Goal: Transaction & Acquisition: Purchase product/service

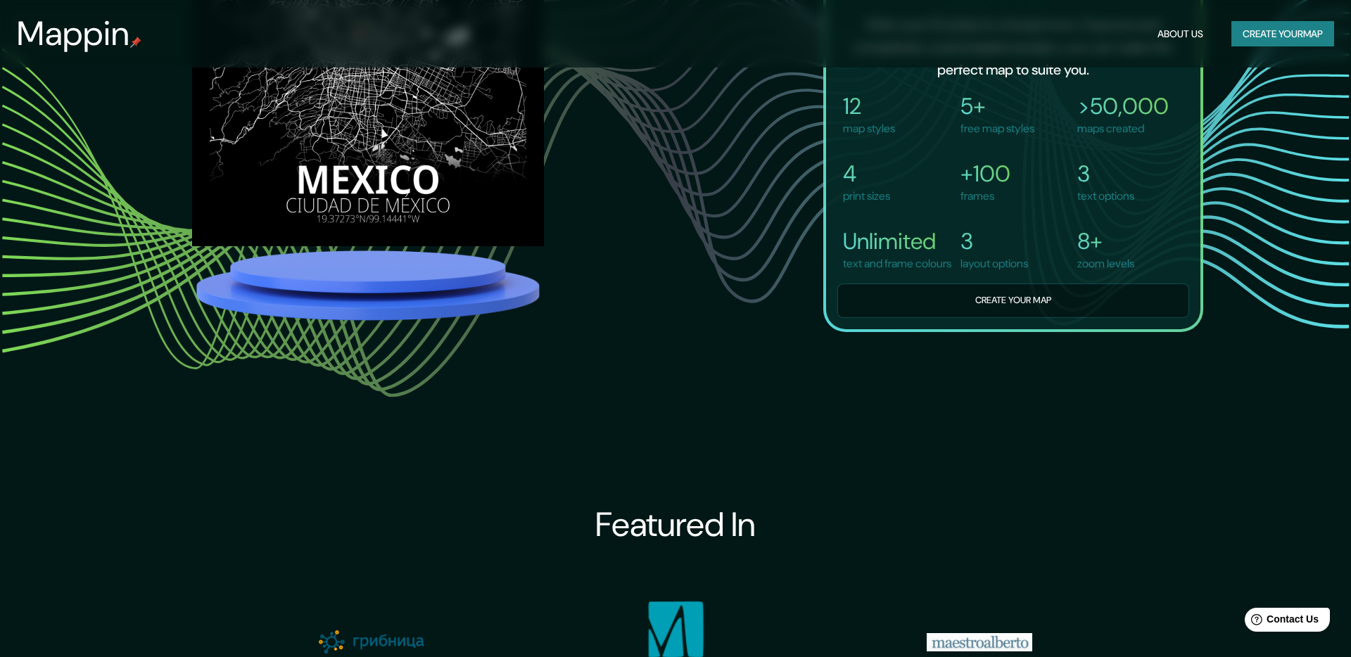
scroll to position [1383, 0]
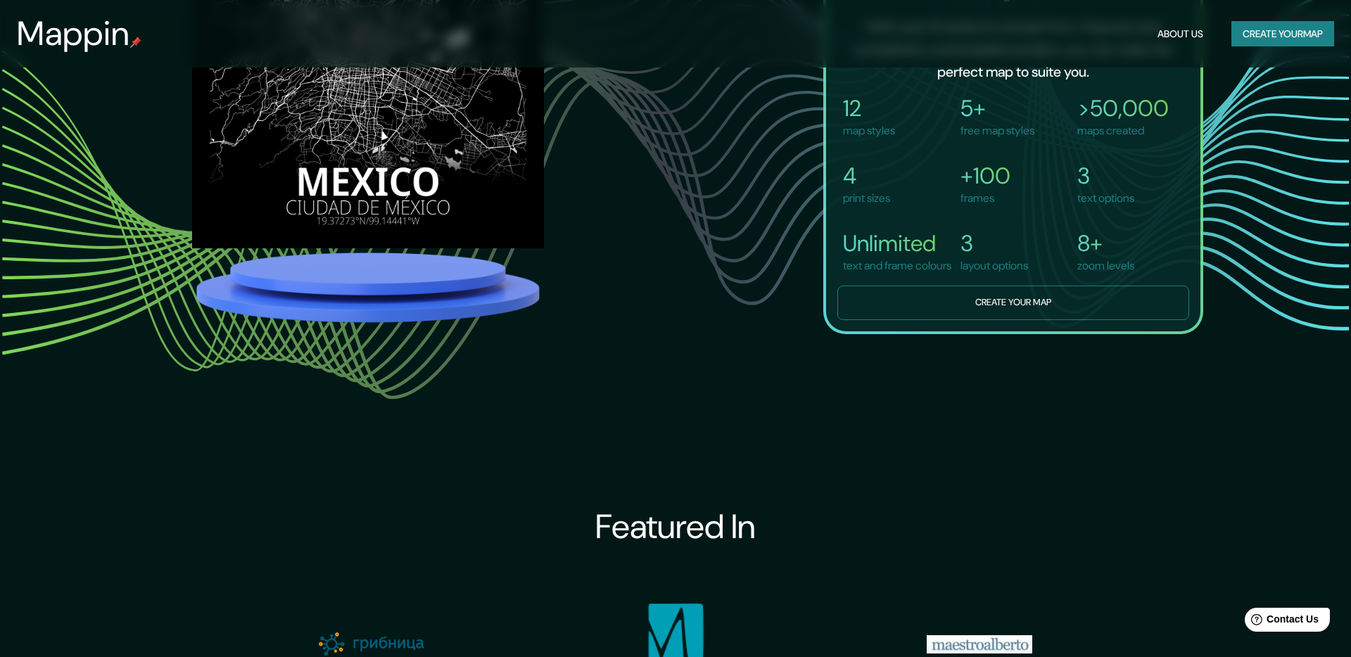
type input "[GEOGRAPHIC_DATA]"
click at [973, 320] on button "Create your map" at bounding box center [1014, 303] width 352 height 34
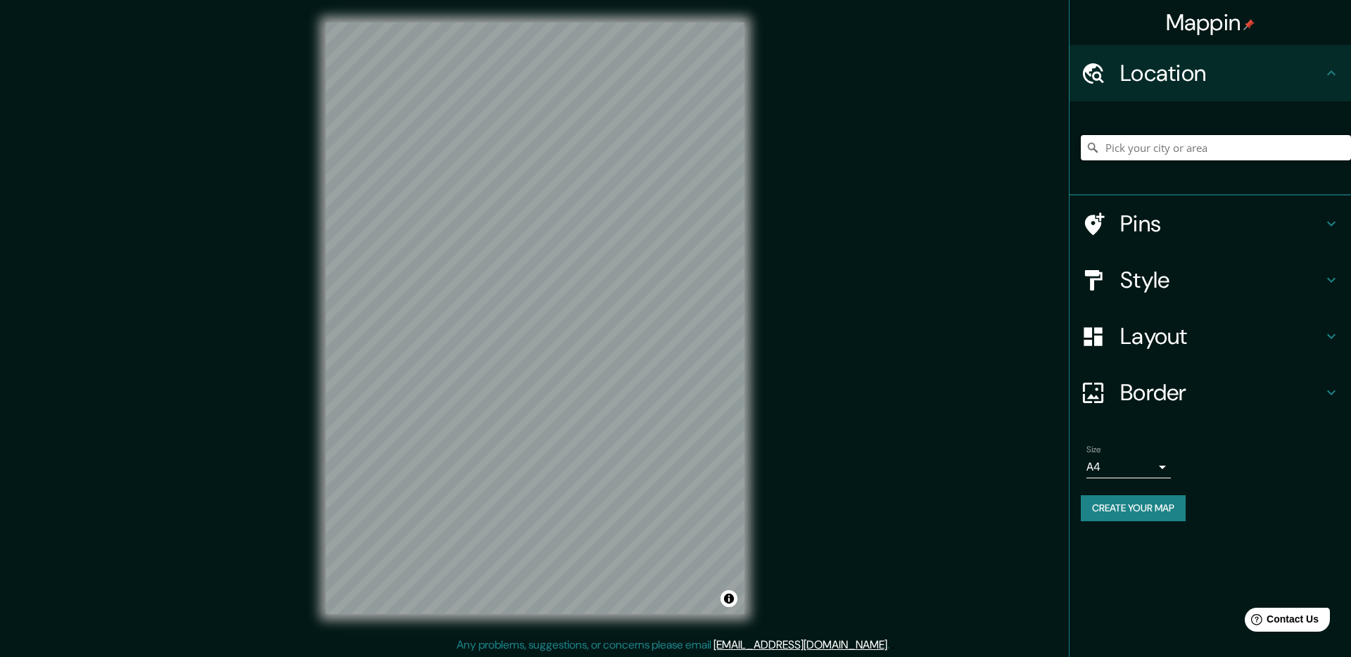
click at [1145, 146] on input "Pick your city or area" at bounding box center [1216, 147] width 270 height 25
type input "N"
type input "[GEOGRAPHIC_DATA]"
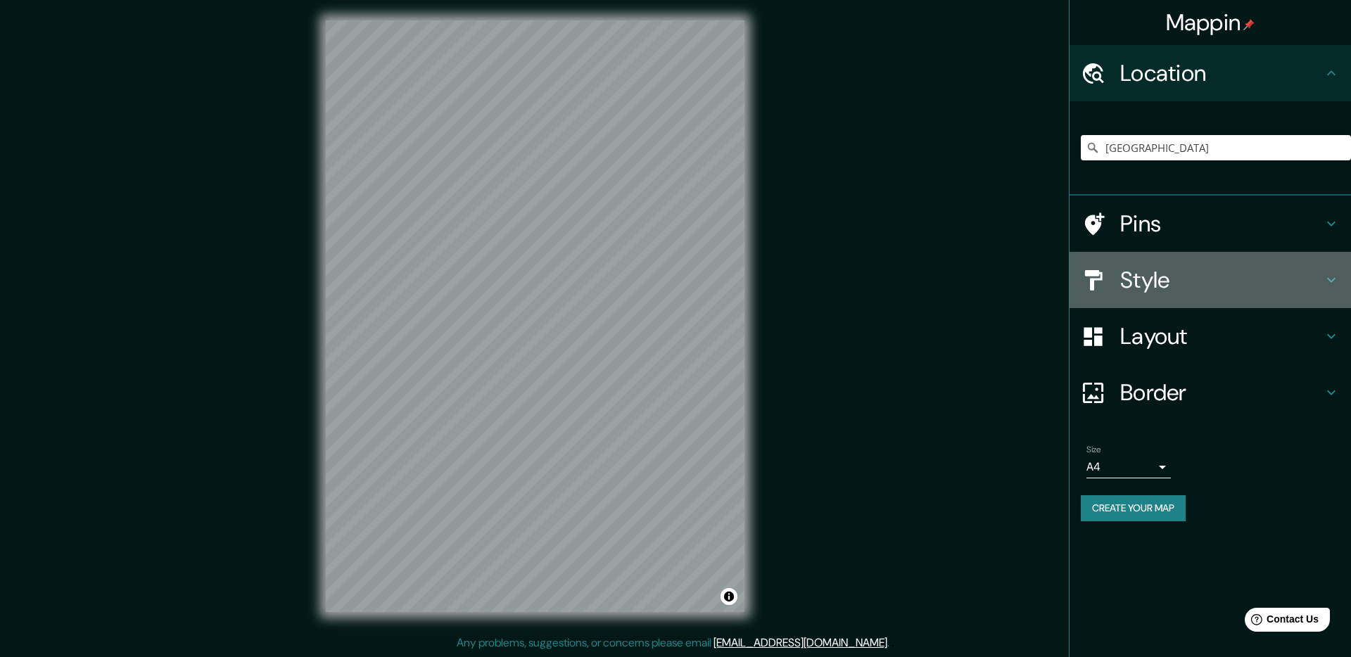
click at [1147, 288] on h4 "Style" at bounding box center [1222, 280] width 203 height 28
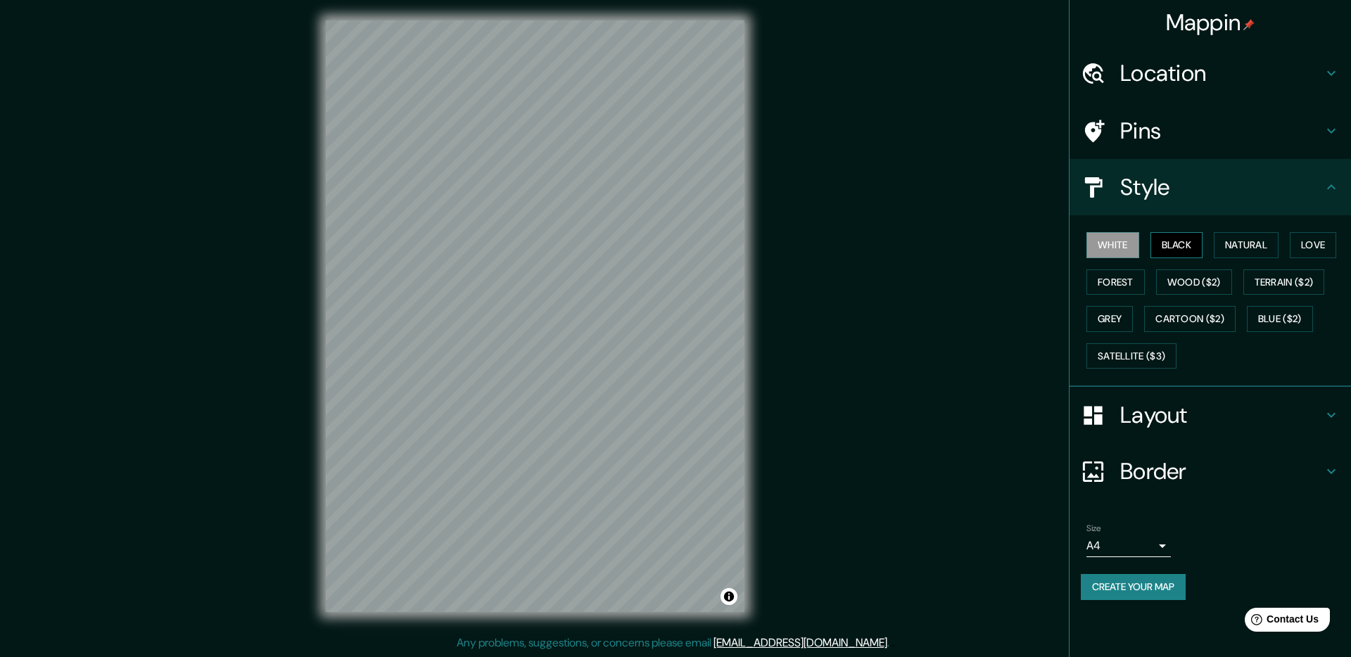
click at [1173, 241] on button "Black" at bounding box center [1177, 245] width 53 height 26
click at [1175, 248] on button "Black" at bounding box center [1177, 245] width 53 height 26
click at [1186, 298] on div "White Black Natural Love Forest Wood ($2) Terrain ($2) Grey Cartoon ($2) Blue (…" at bounding box center [1216, 301] width 270 height 148
click at [1179, 250] on button "Black" at bounding box center [1177, 245] width 53 height 26
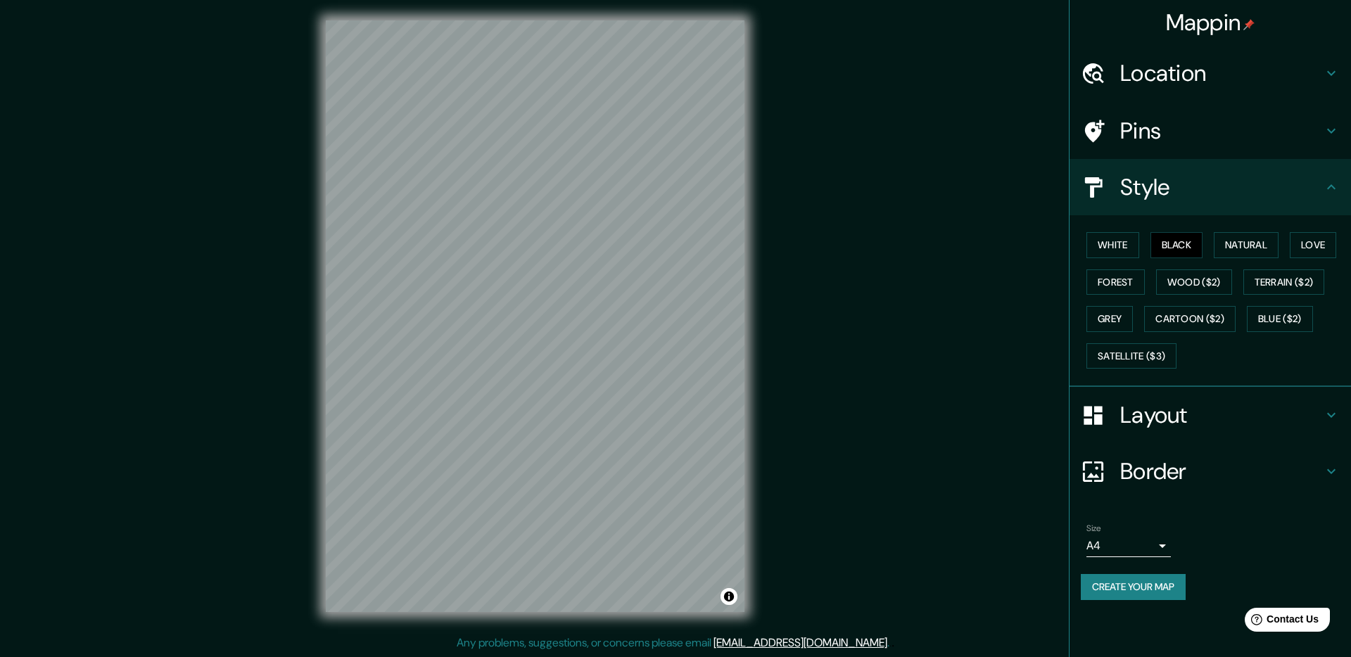
click at [1161, 427] on h4 "Layout" at bounding box center [1222, 415] width 203 height 28
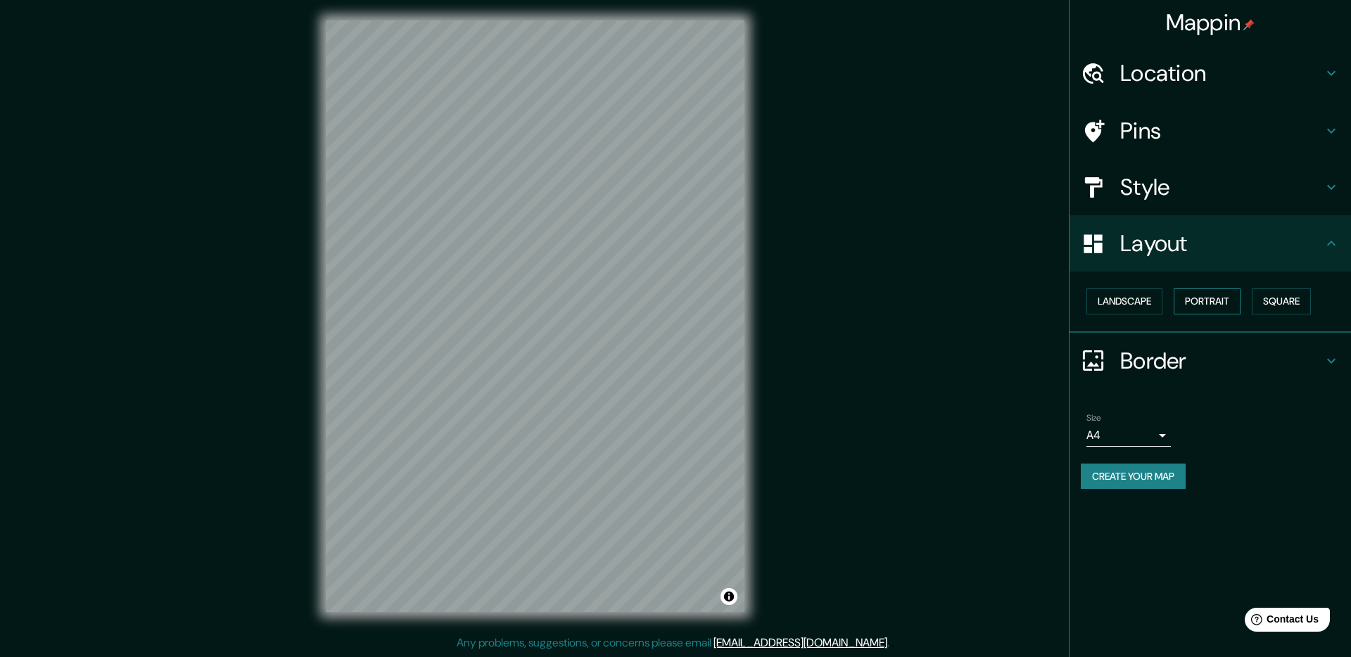
click at [1205, 298] on button "Portrait" at bounding box center [1207, 302] width 67 height 26
click at [1133, 310] on button "Landscape" at bounding box center [1125, 302] width 76 height 26
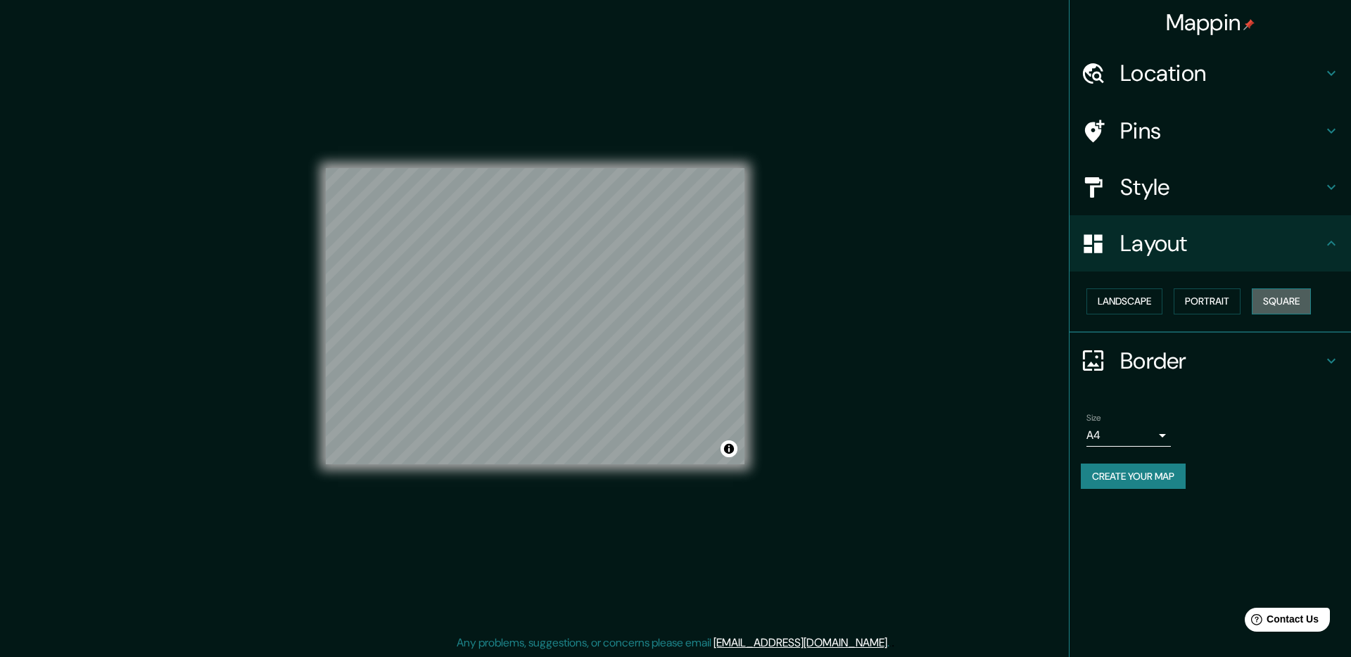
click at [1268, 294] on button "Square" at bounding box center [1281, 302] width 59 height 26
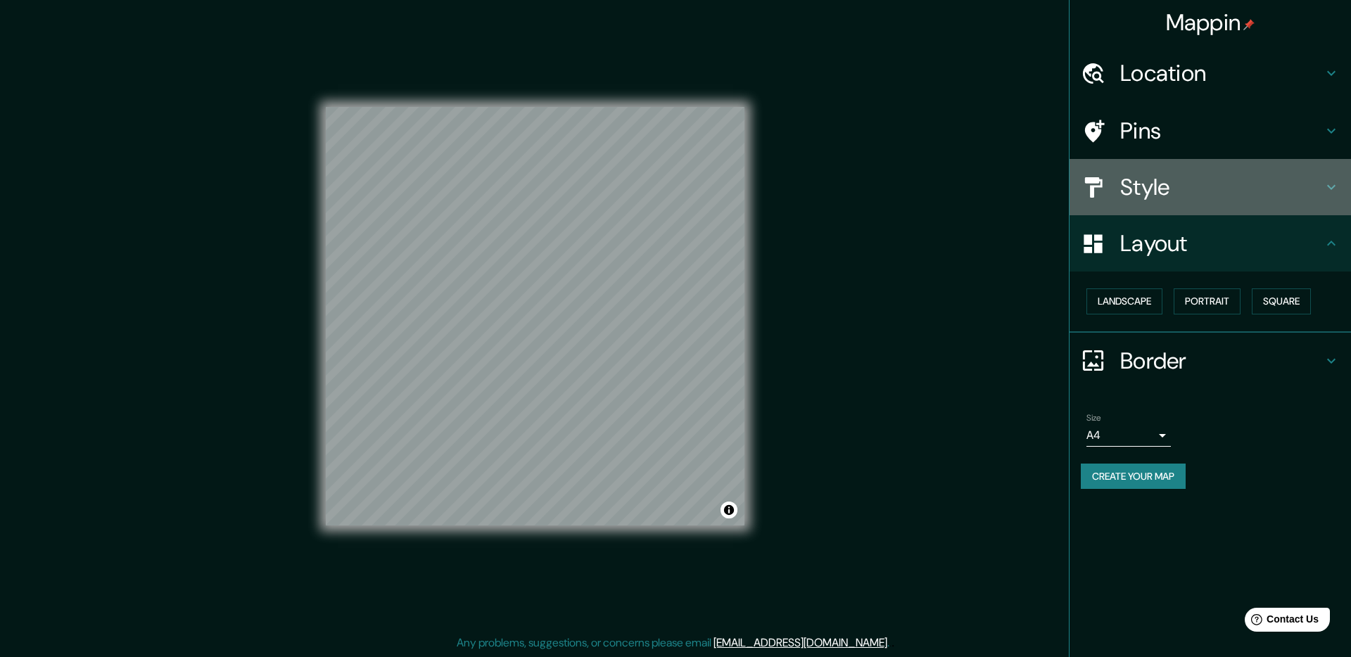
click at [1141, 189] on h4 "Style" at bounding box center [1222, 187] width 203 height 28
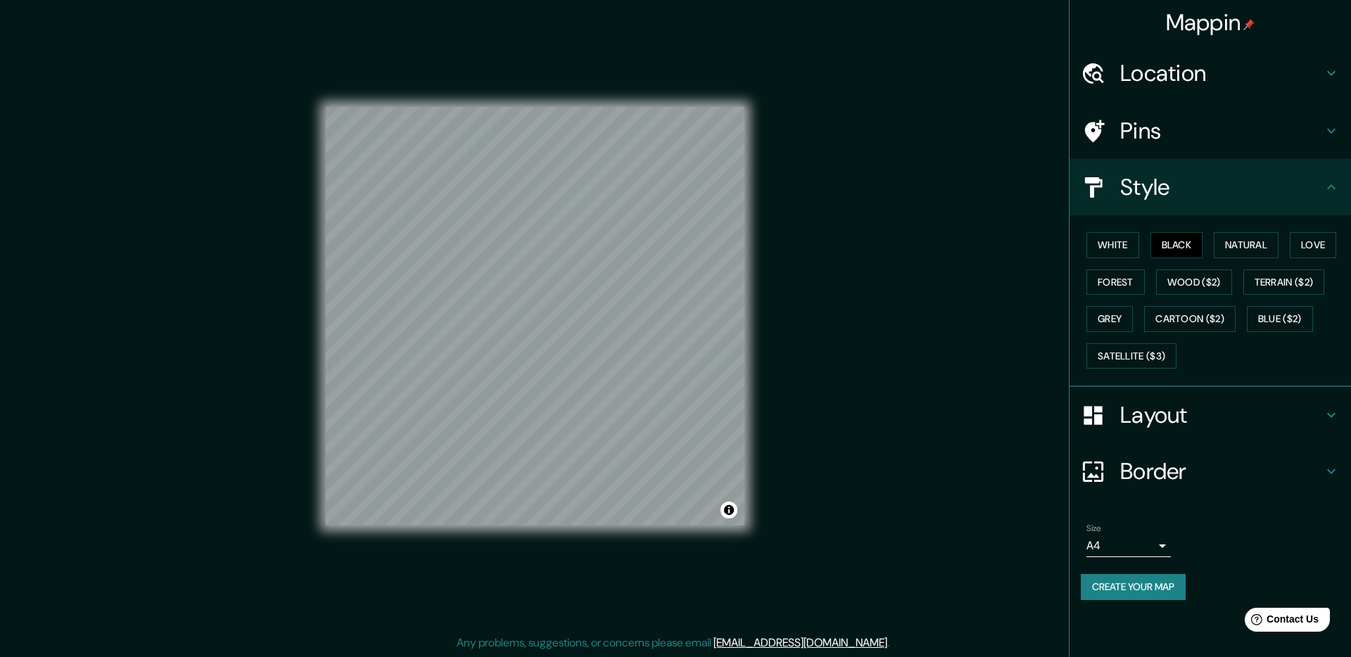
click at [1152, 137] on h4 "Pins" at bounding box center [1222, 131] width 203 height 28
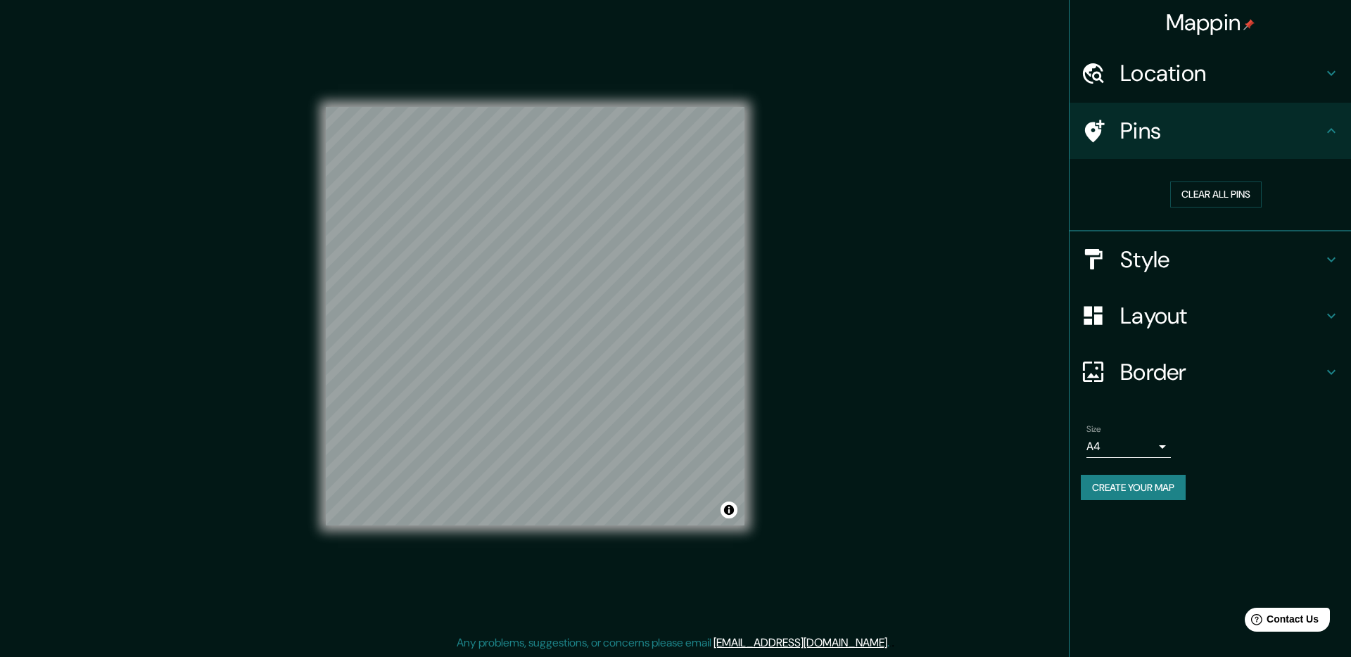
click at [1164, 87] on h4 "Location" at bounding box center [1222, 73] width 203 height 28
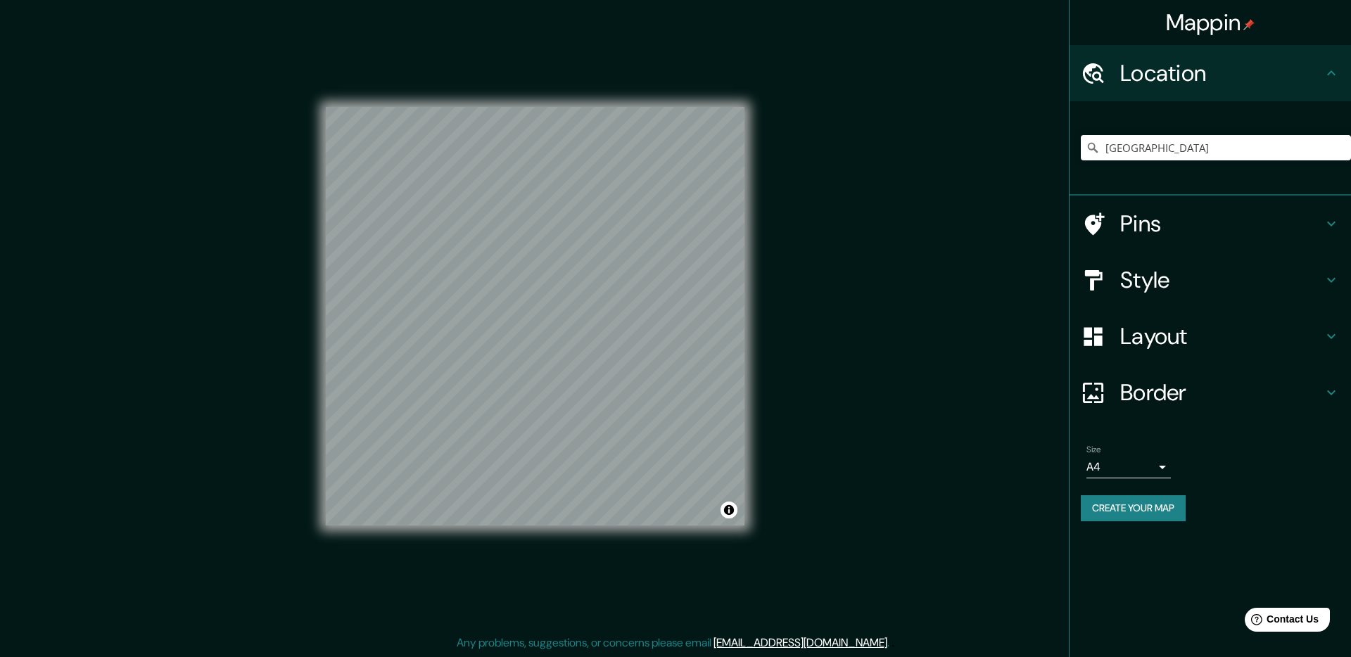
click at [1153, 274] on h4 "Style" at bounding box center [1222, 280] width 203 height 28
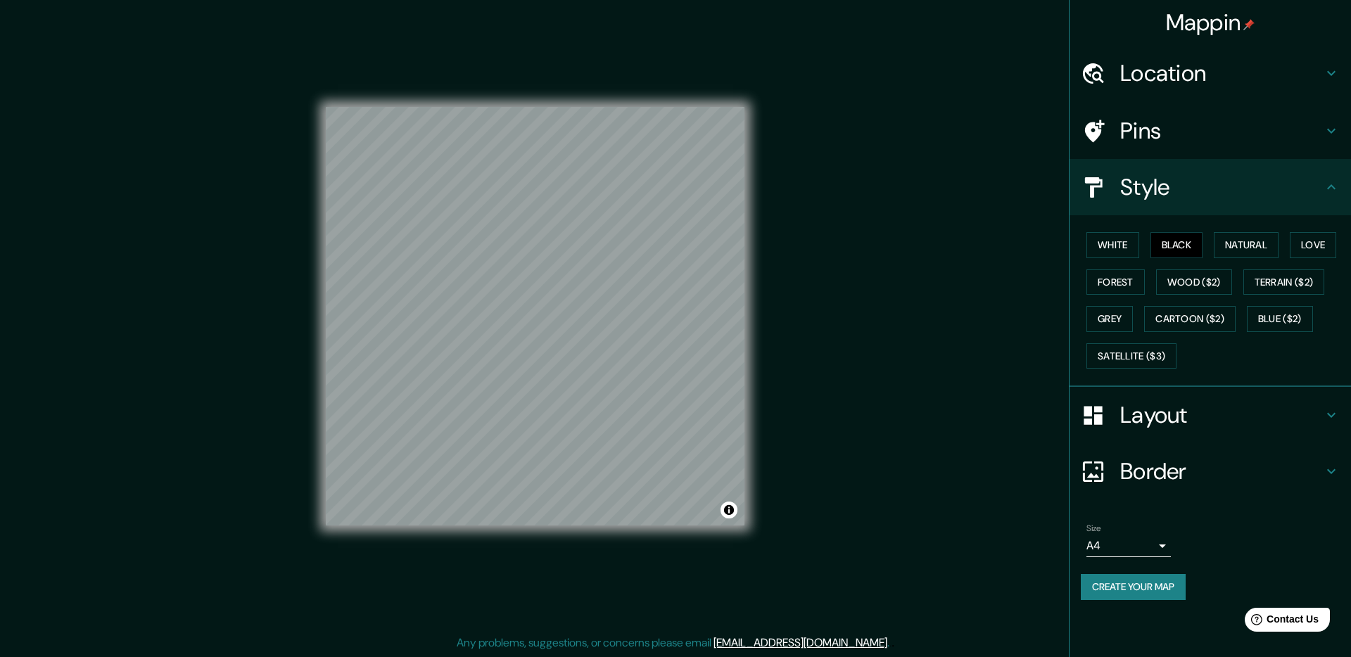
click at [1140, 454] on div "Border" at bounding box center [1211, 471] width 282 height 56
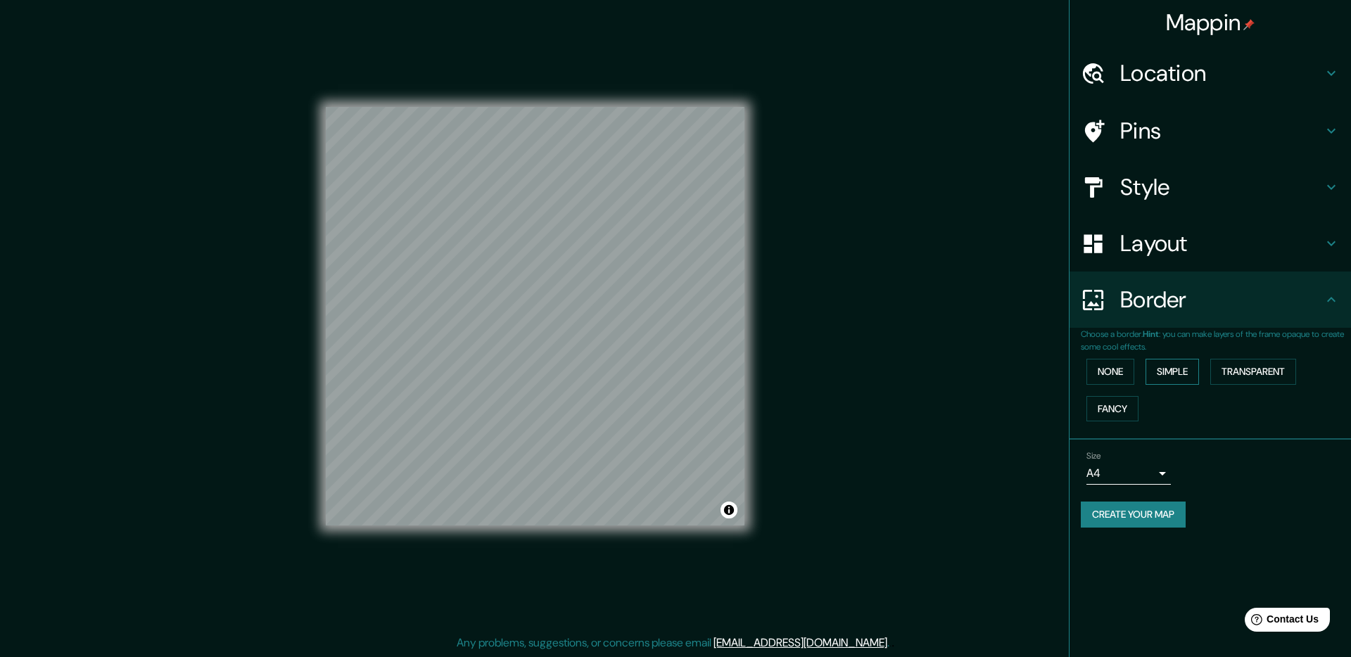
click at [1165, 368] on button "Simple" at bounding box center [1172, 372] width 53 height 26
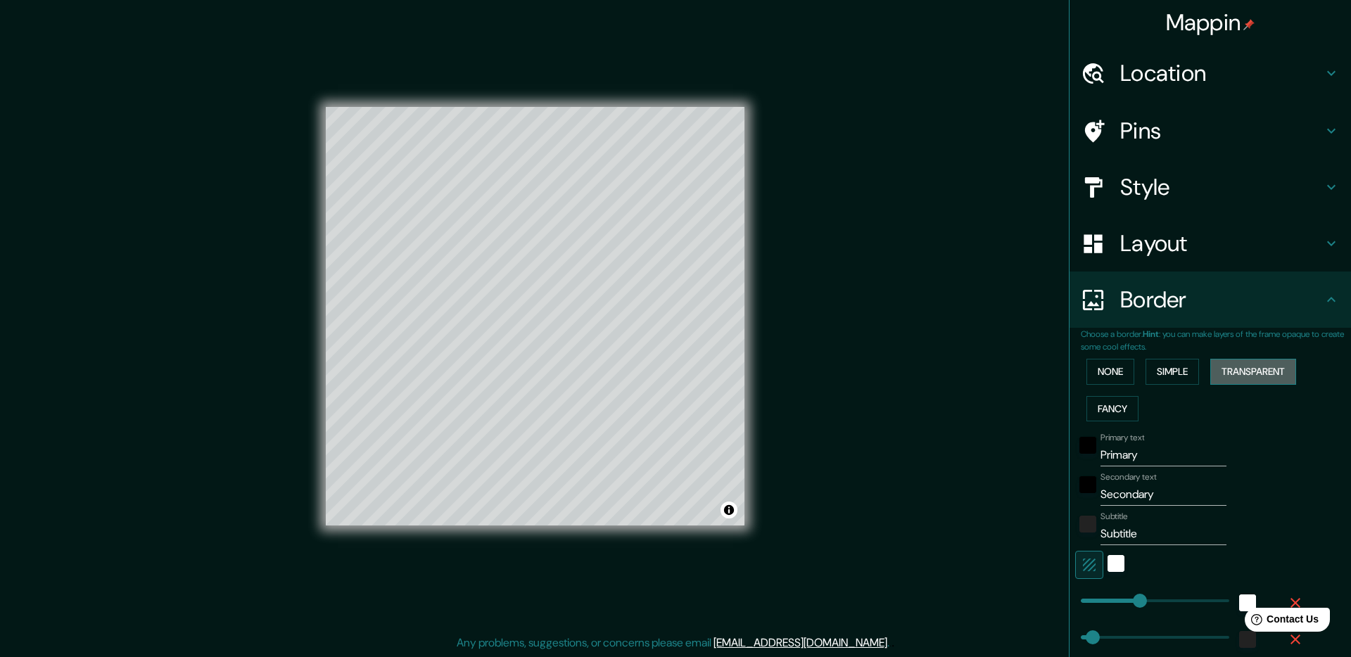
click at [1252, 372] on button "Transparent" at bounding box center [1254, 372] width 86 height 26
click at [1107, 420] on button "Fancy" at bounding box center [1113, 409] width 52 height 26
